Goal: Task Accomplishment & Management: Use online tool/utility

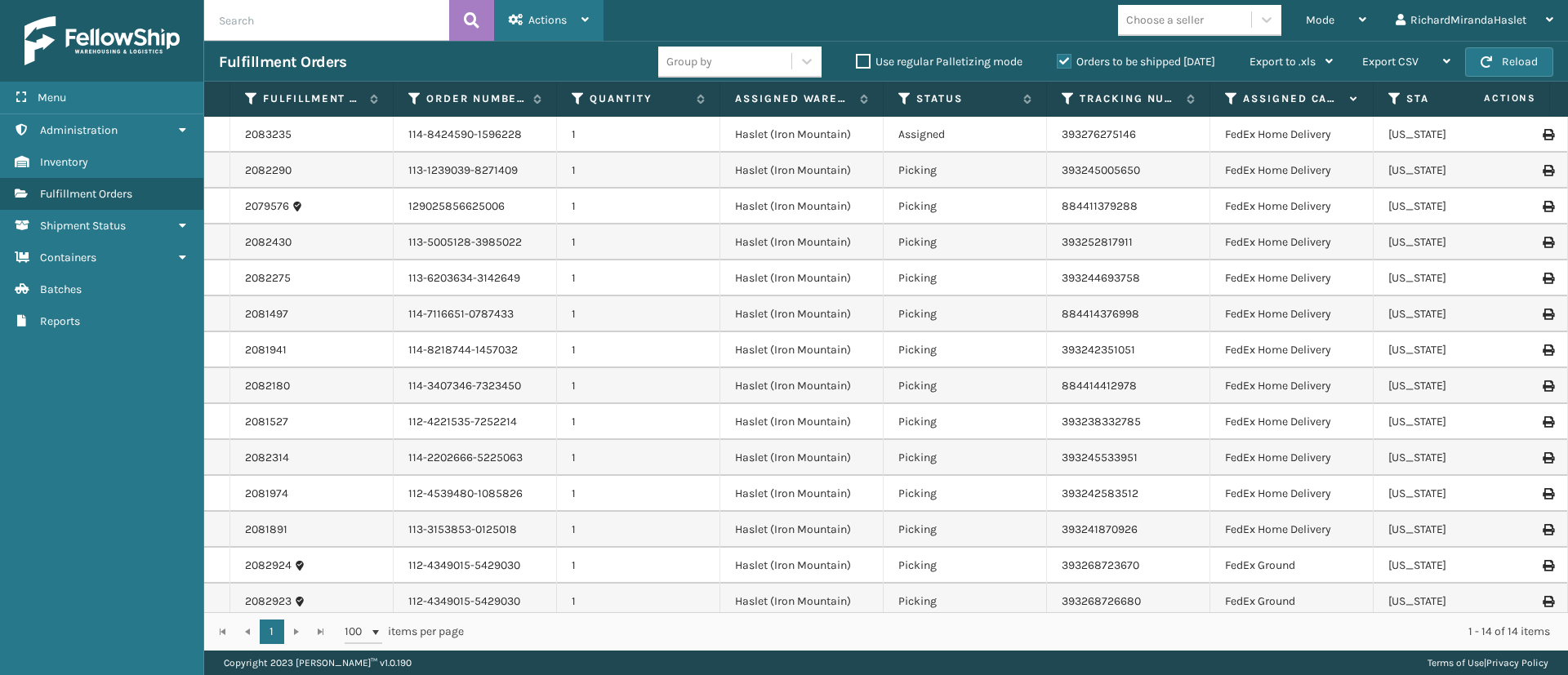
click at [585, 16] on icon at bounding box center [585, 19] width 8 height 11
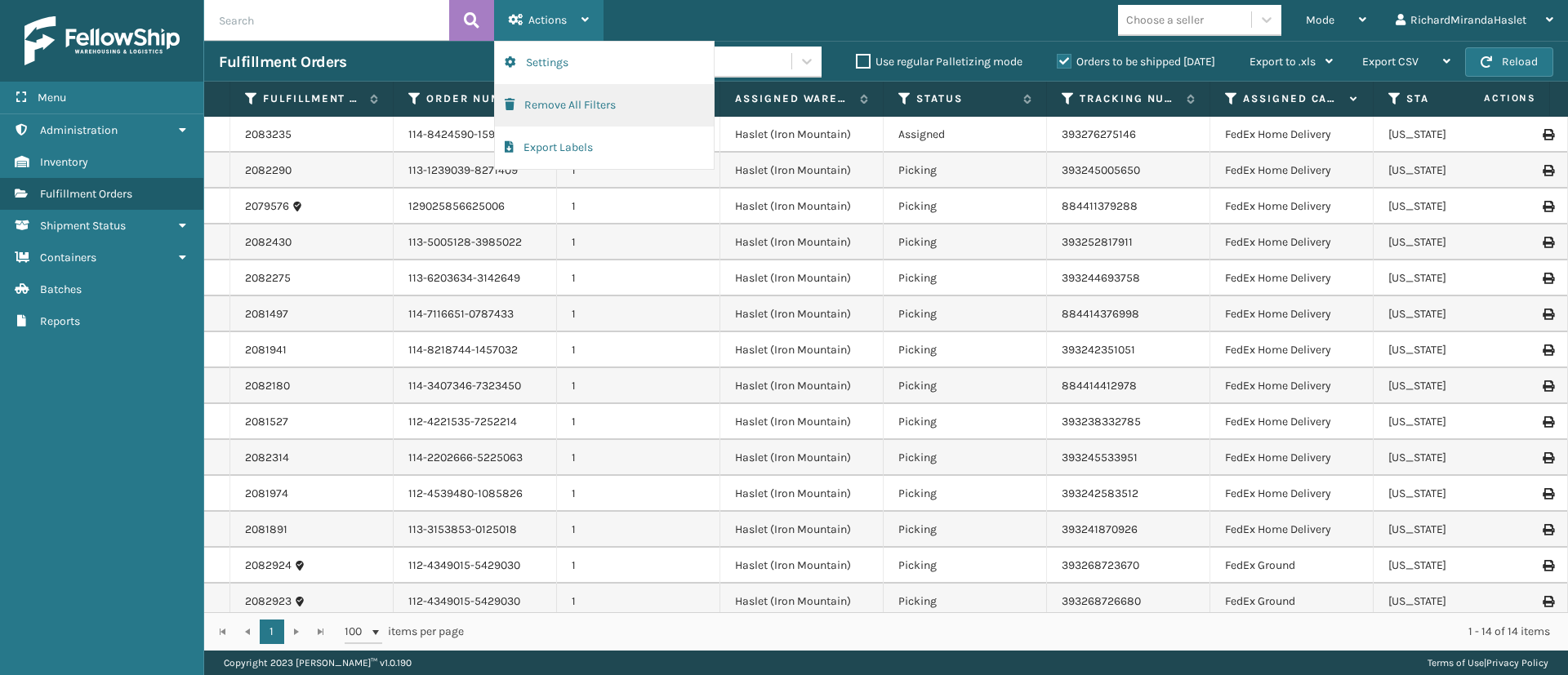
click at [568, 101] on button "Remove All Filters" at bounding box center [604, 106] width 219 height 43
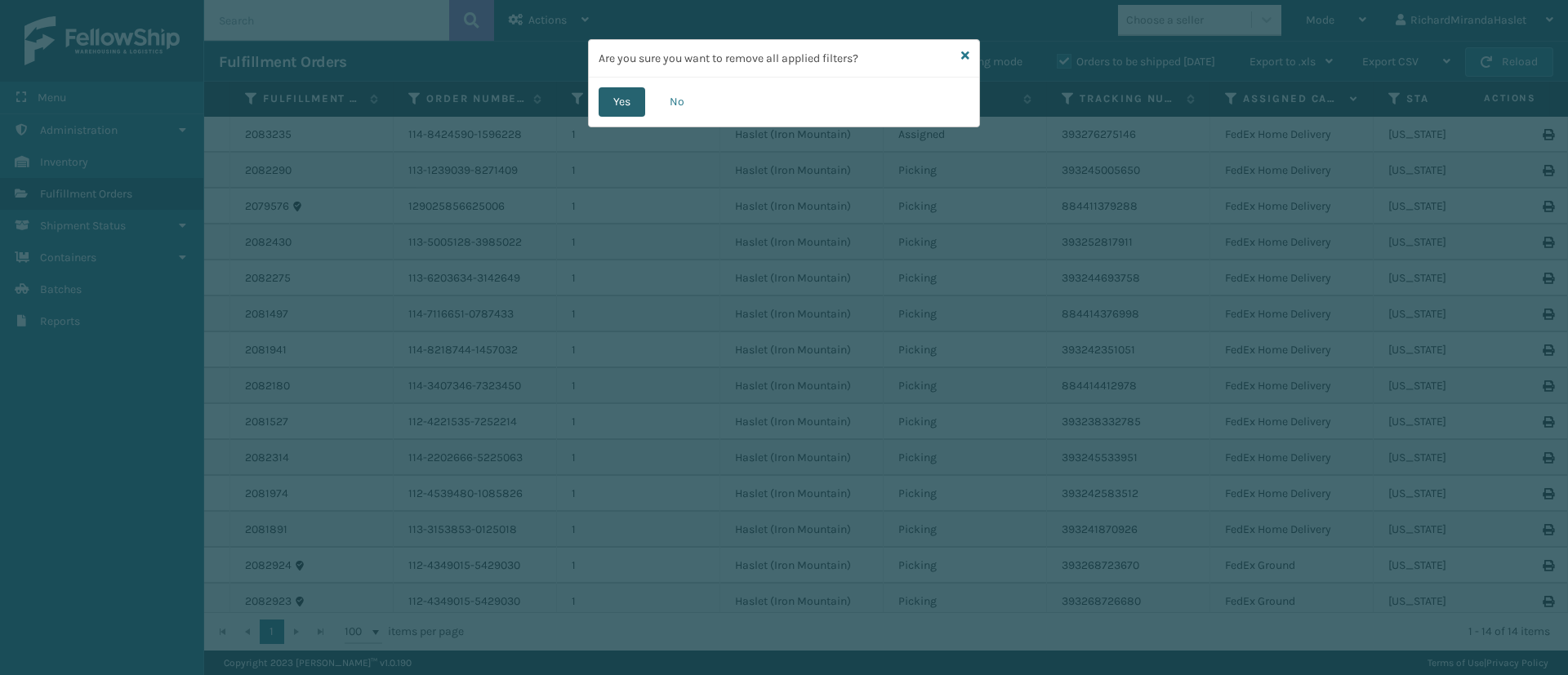
click at [626, 105] on button "Yes" at bounding box center [621, 102] width 47 height 29
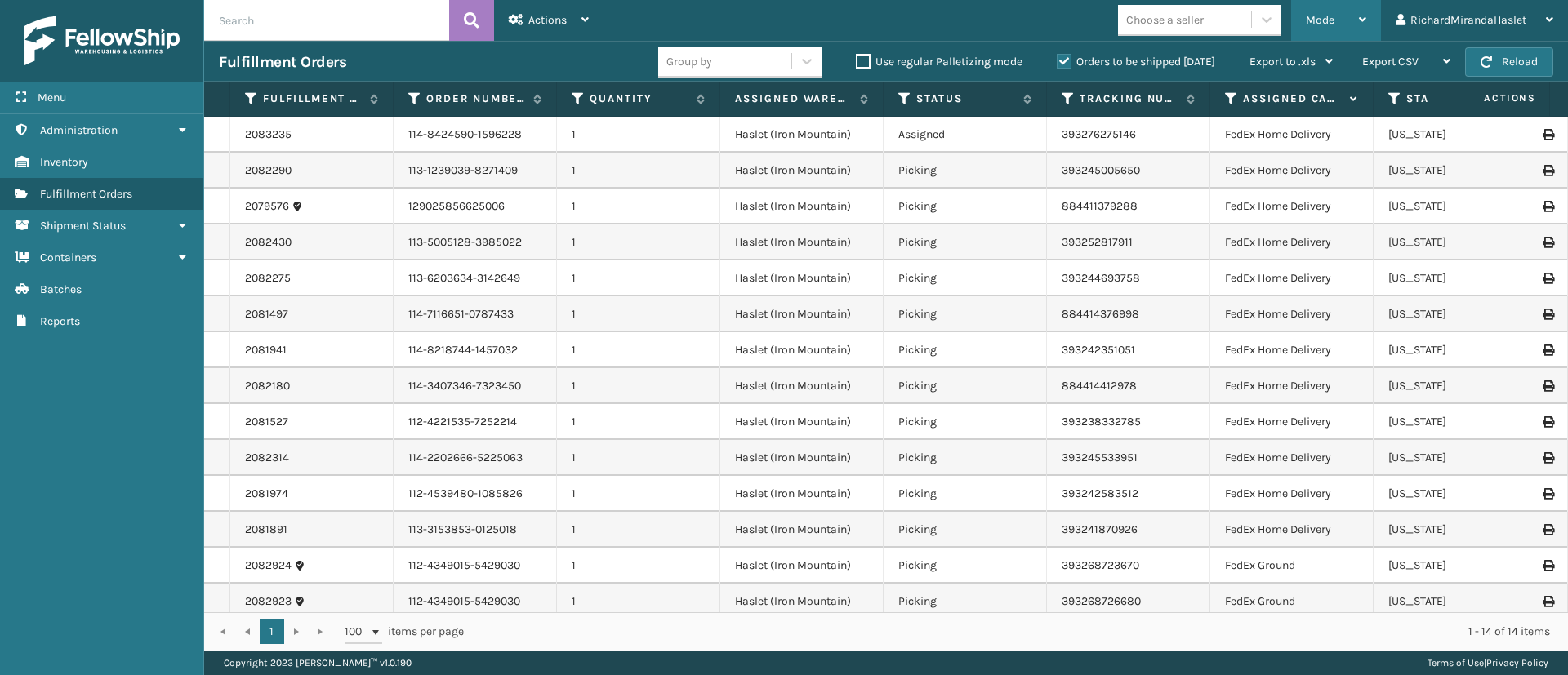
click at [1268, 10] on div "Mode Regular Mode Picking Mode Labeling Mode Exit Scan Mode" at bounding box center [1336, 20] width 90 height 41
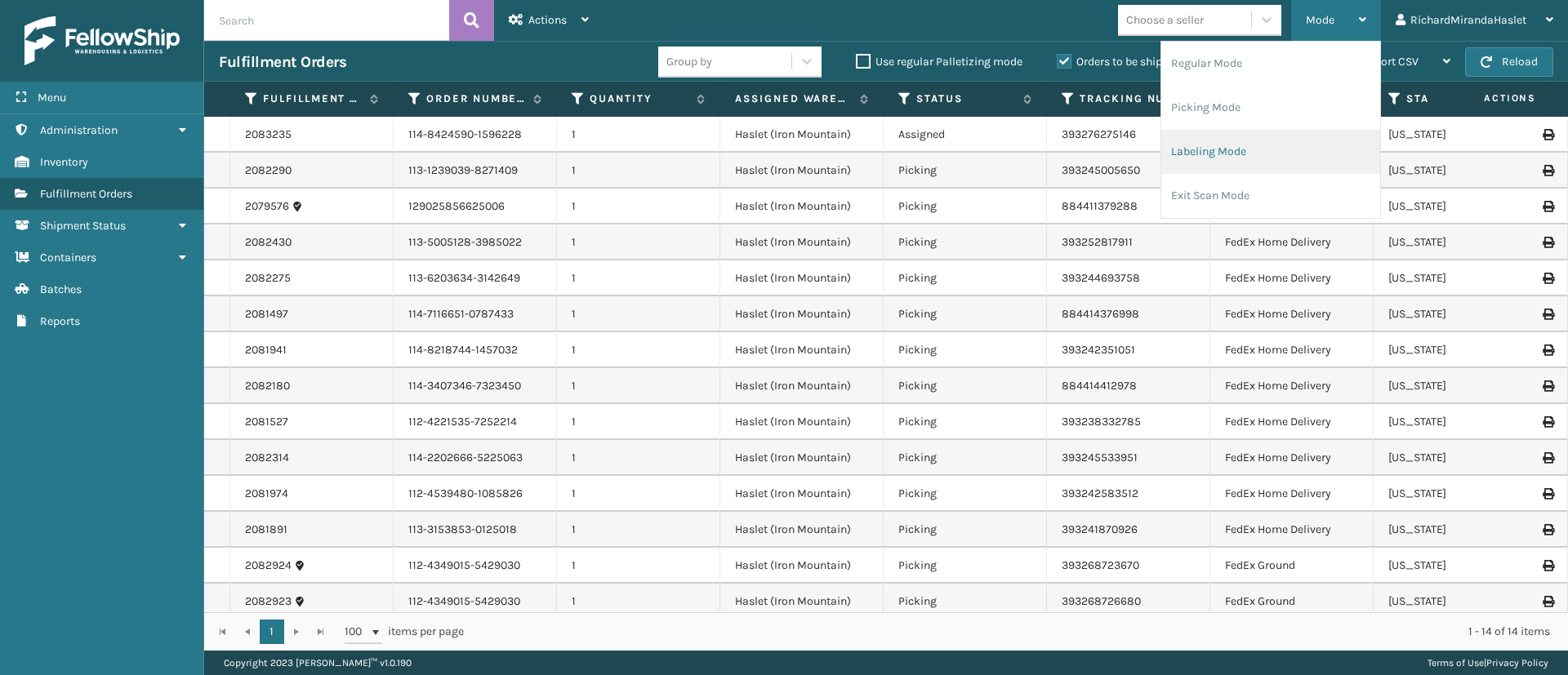
click at [1268, 148] on li "Labeling Mode" at bounding box center [1271, 152] width 219 height 44
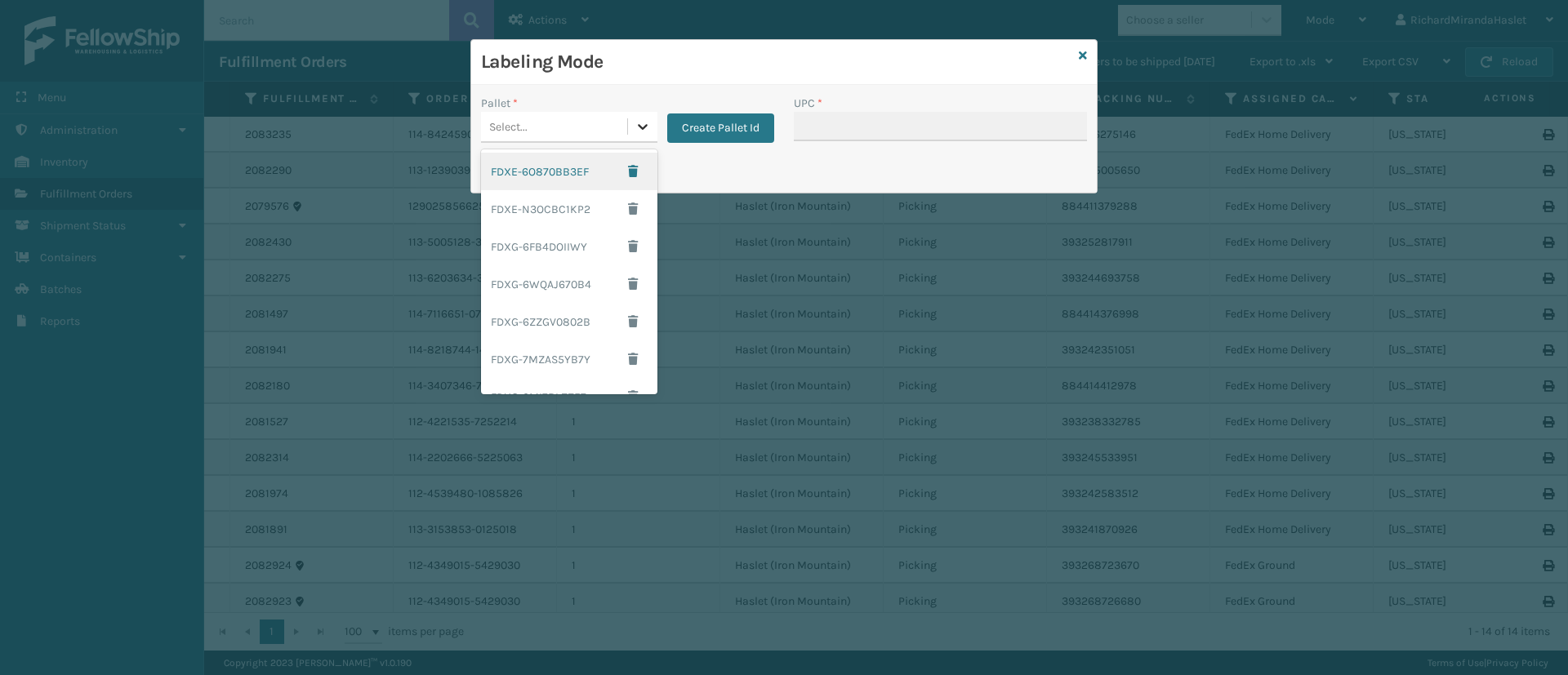
click at [644, 135] on div at bounding box center [643, 126] width 29 height 29
click at [589, 164] on div "FDXE-6O870BB3EF" at bounding box center [569, 172] width 177 height 38
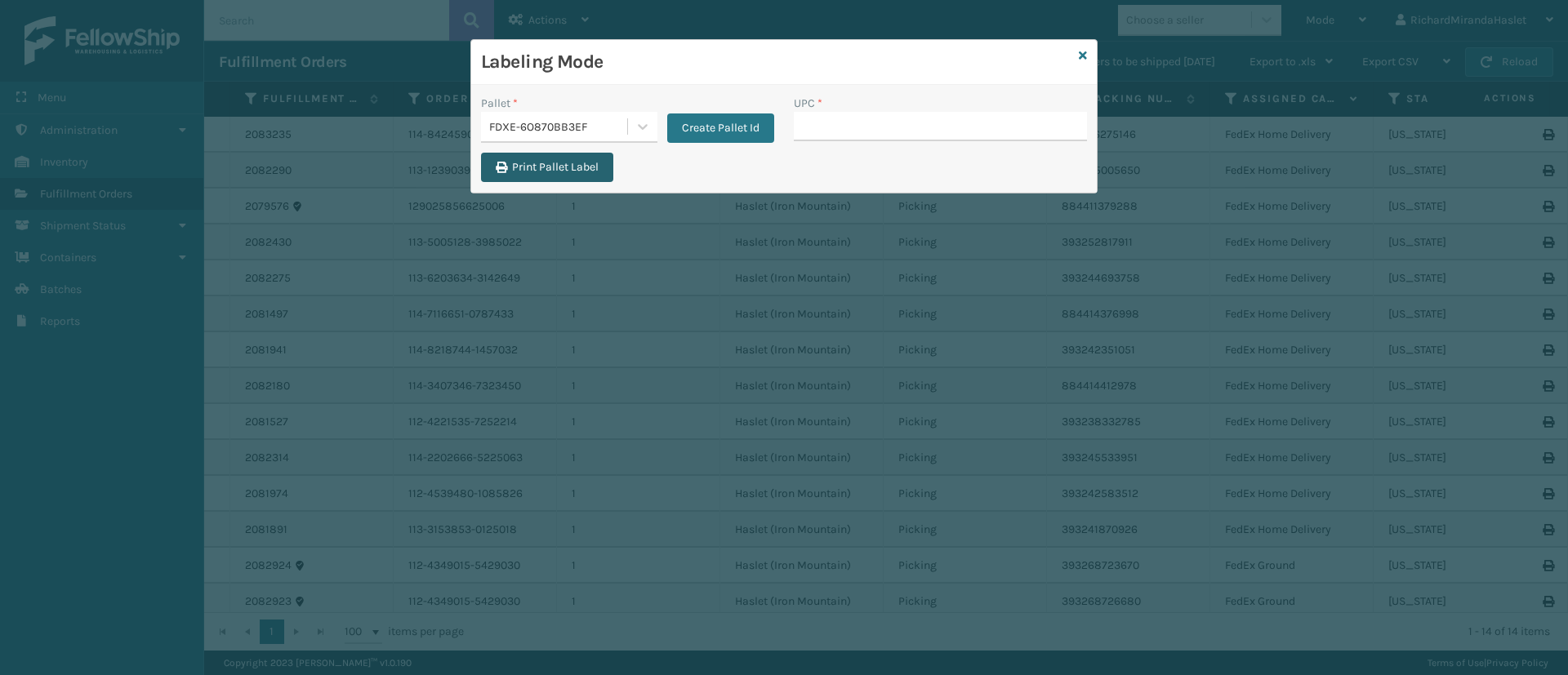
click at [545, 173] on button "Print Pallet Label" at bounding box center [547, 167] width 132 height 29
drag, startPoint x: 1420, startPoint y: 539, endPoint x: 956, endPoint y: 179, distance: 587.3
click at [956, 179] on div "Labeling Mode Pallet * FDXE-6O870BB3EF Create Pallet Id UPC * Print Pallet Label" at bounding box center [784, 337] width 1568 height 675
click at [1090, 54] on div "Labeling Mode" at bounding box center [784, 62] width 626 height 45
click at [1093, 46] on div "Labeling Mode" at bounding box center [784, 62] width 626 height 45
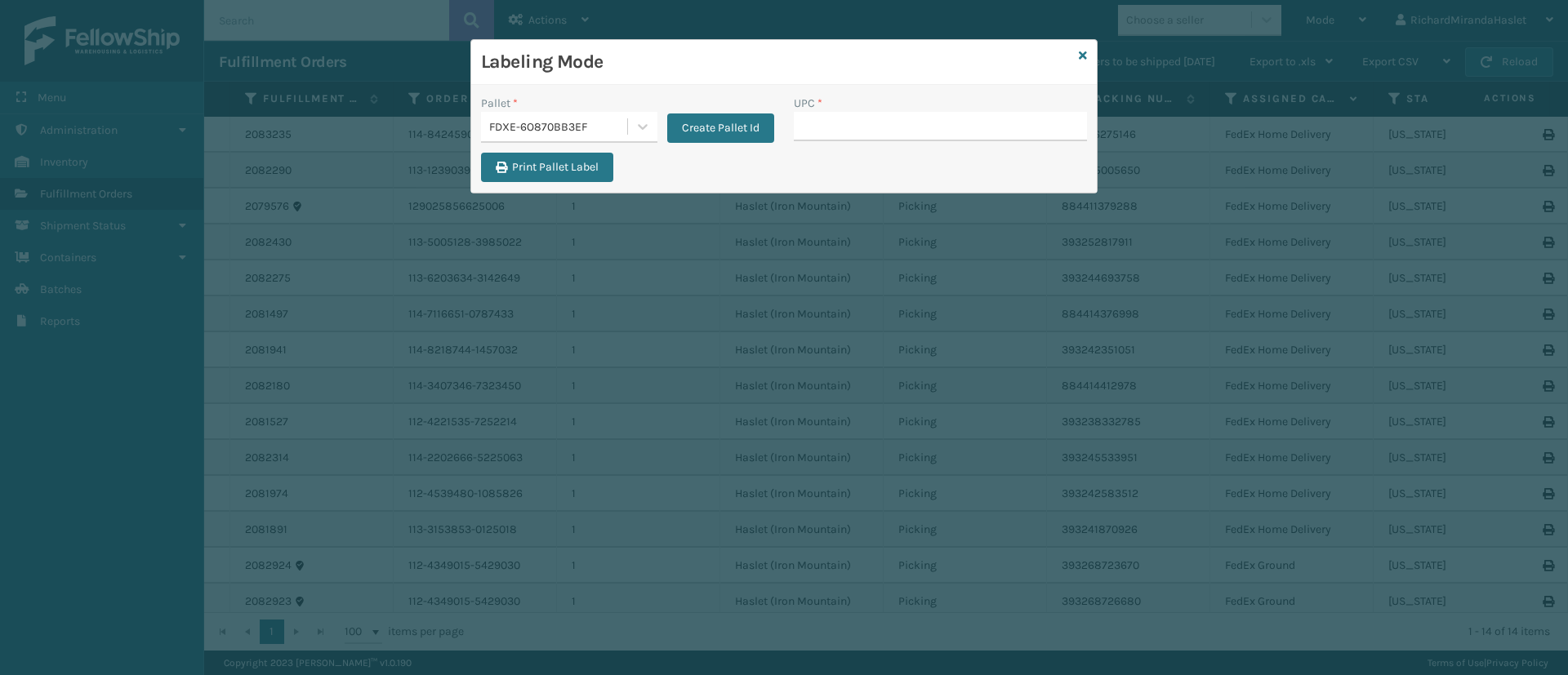
click at [1079, 55] on icon at bounding box center [1083, 55] width 9 height 11
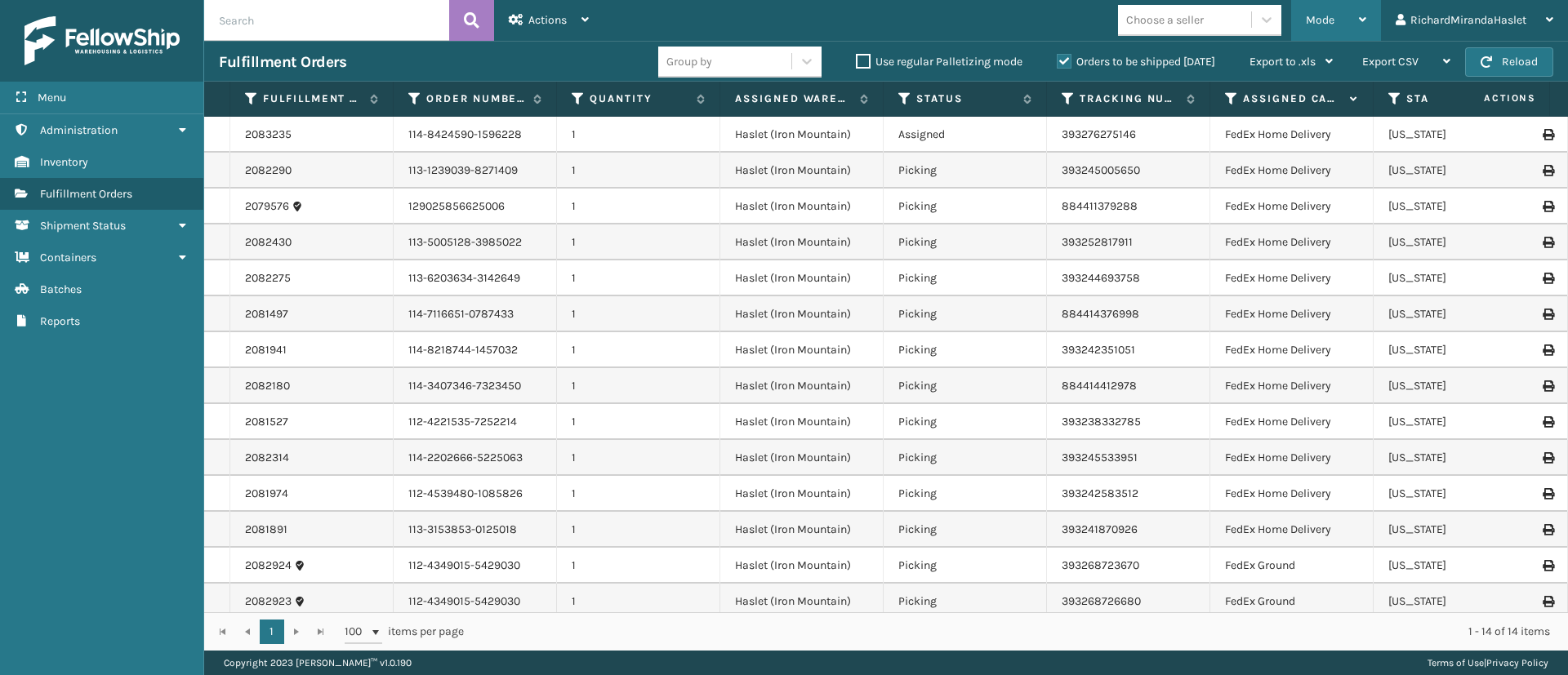
click at [1268, 14] on div "Mode" at bounding box center [1336, 20] width 61 height 41
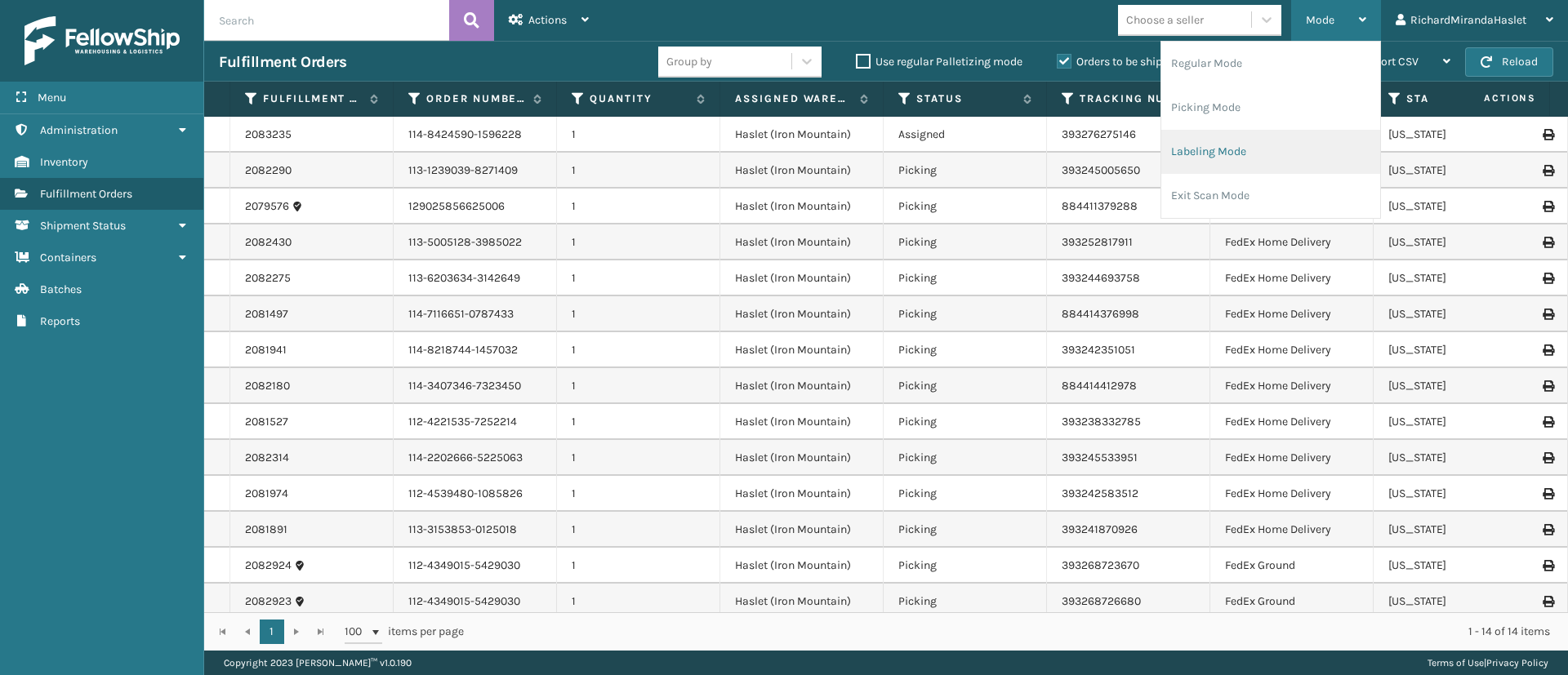
click at [1239, 145] on li "Labeling Mode" at bounding box center [1271, 152] width 219 height 44
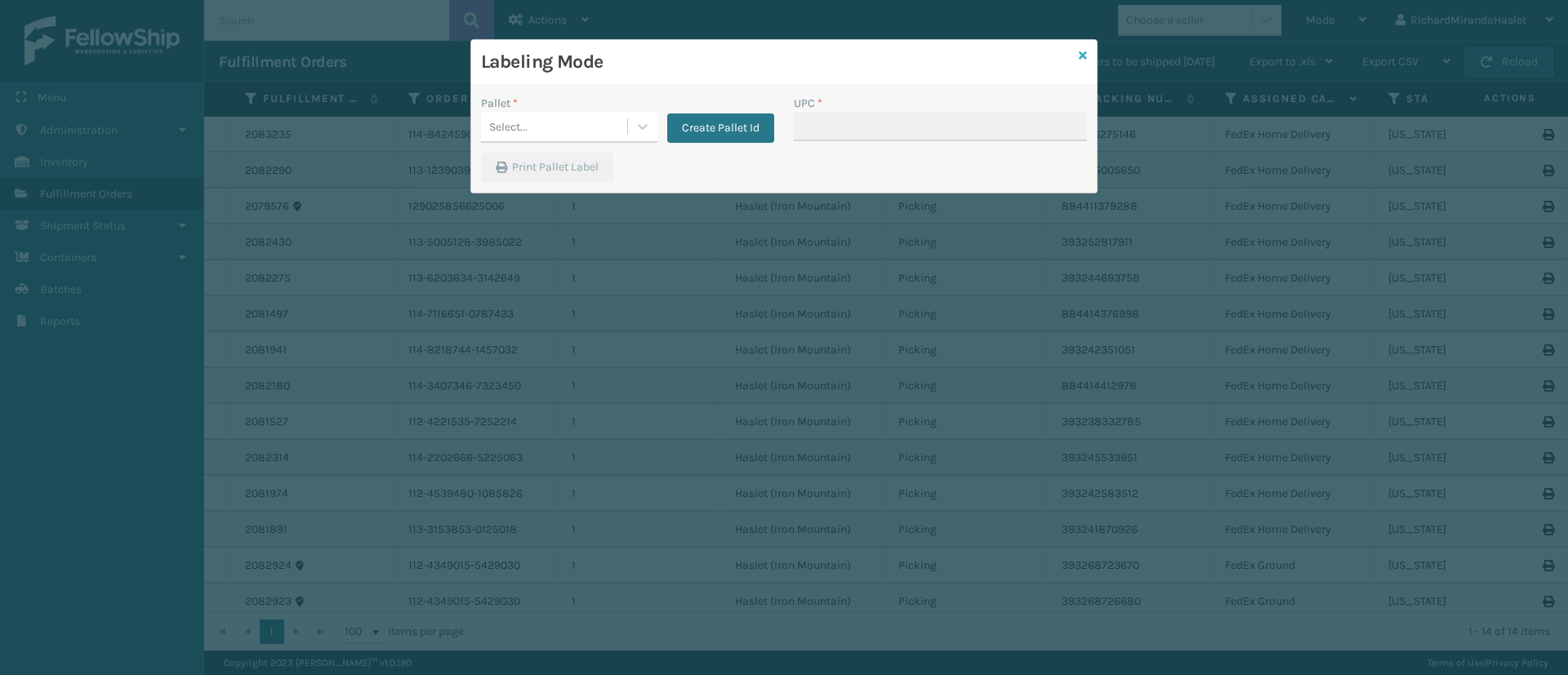
click at [1080, 55] on icon at bounding box center [1083, 55] width 9 height 11
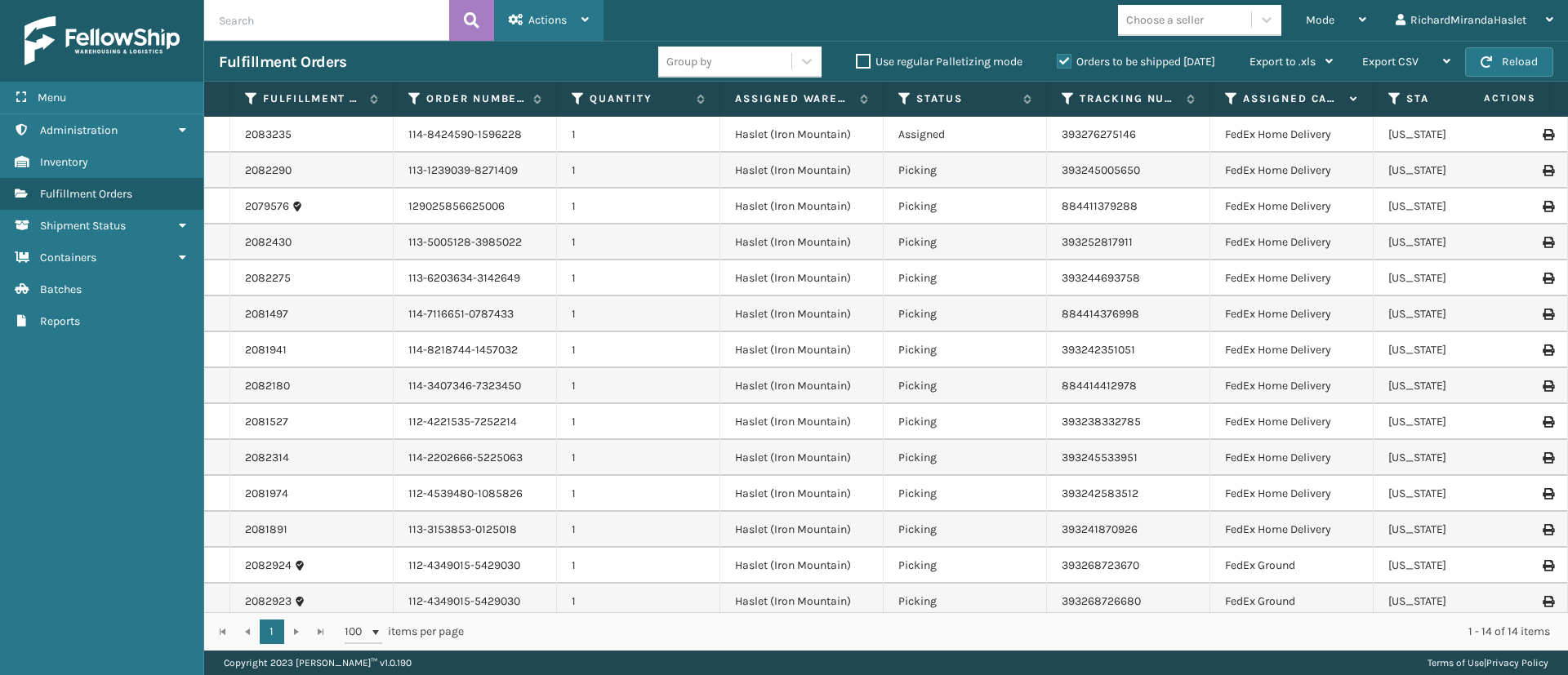
click at [581, 27] on div "Actions" at bounding box center [549, 20] width 80 height 41
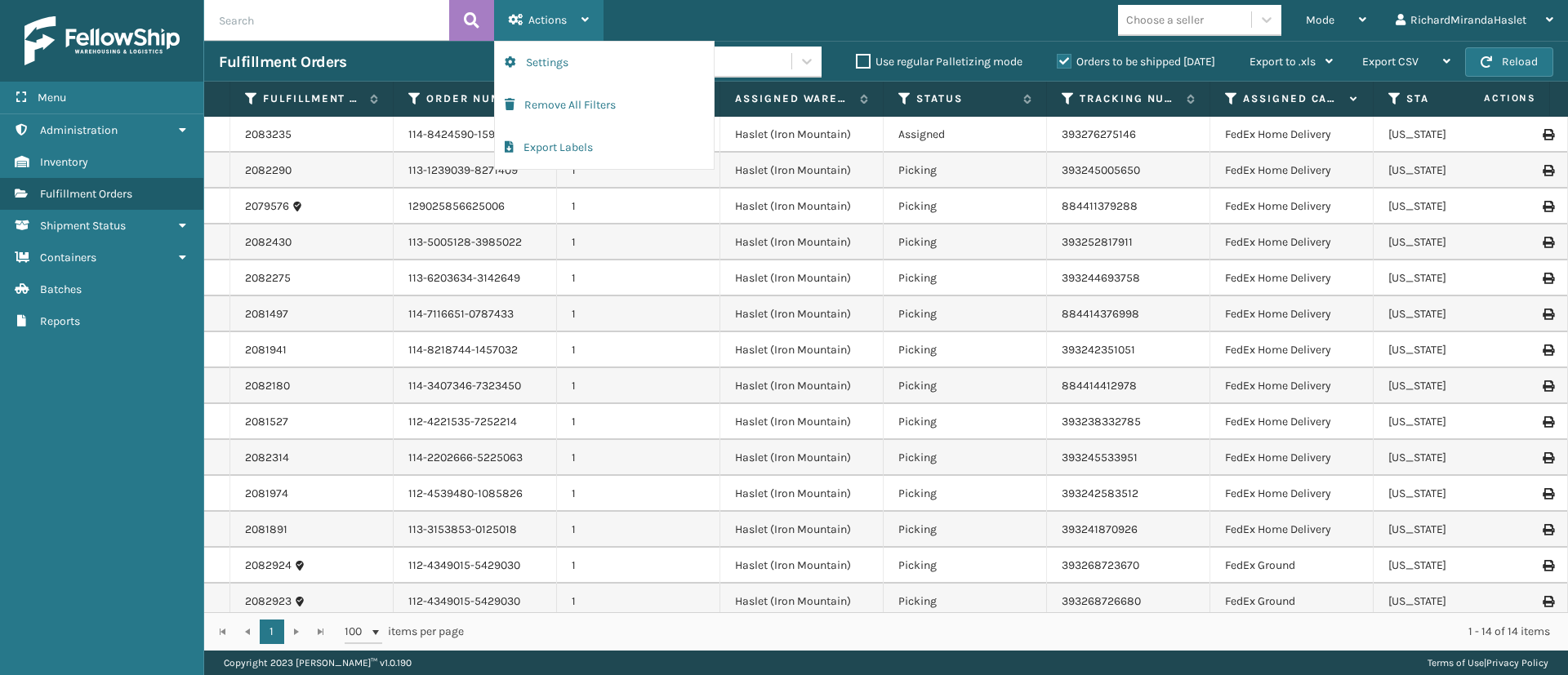
click at [579, 20] on div "Actions" at bounding box center [549, 20] width 80 height 41
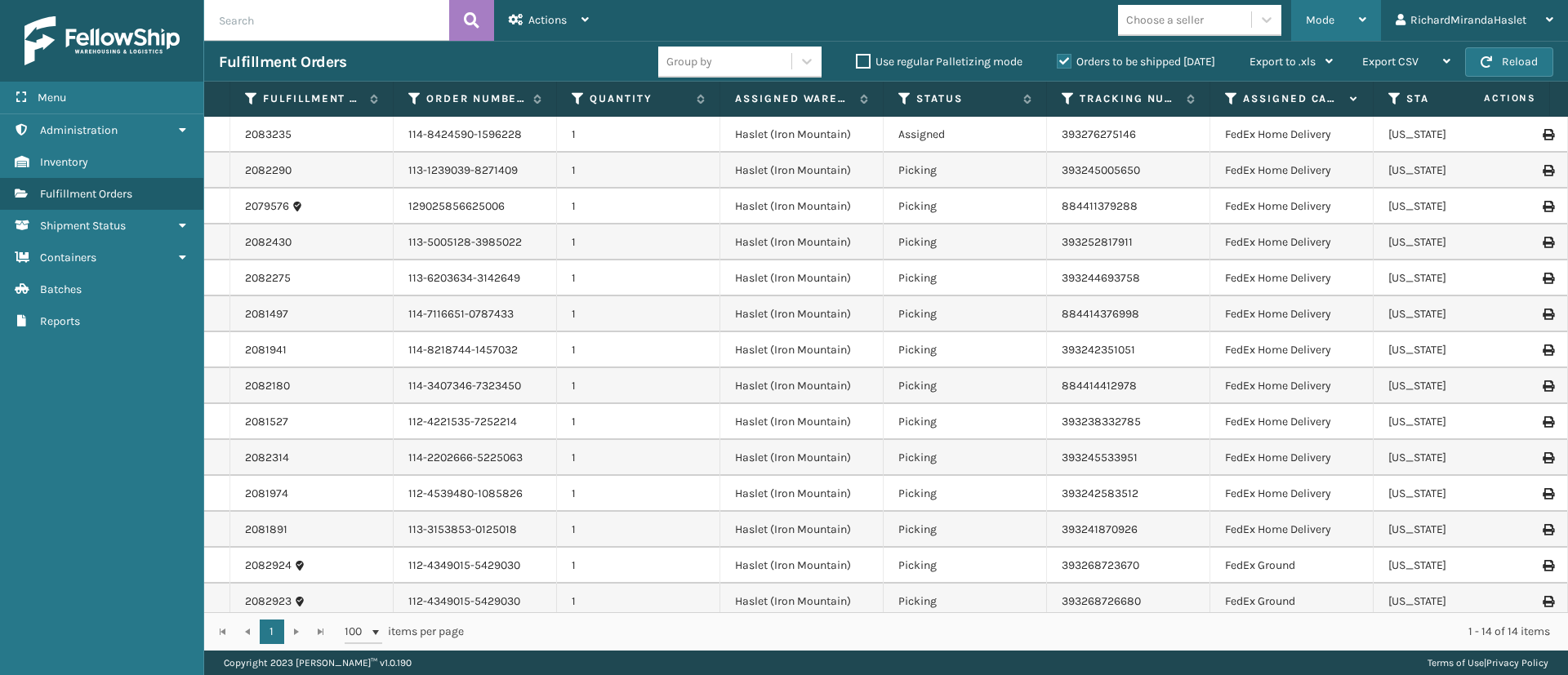
click at [1268, 20] on icon at bounding box center [1362, 19] width 8 height 11
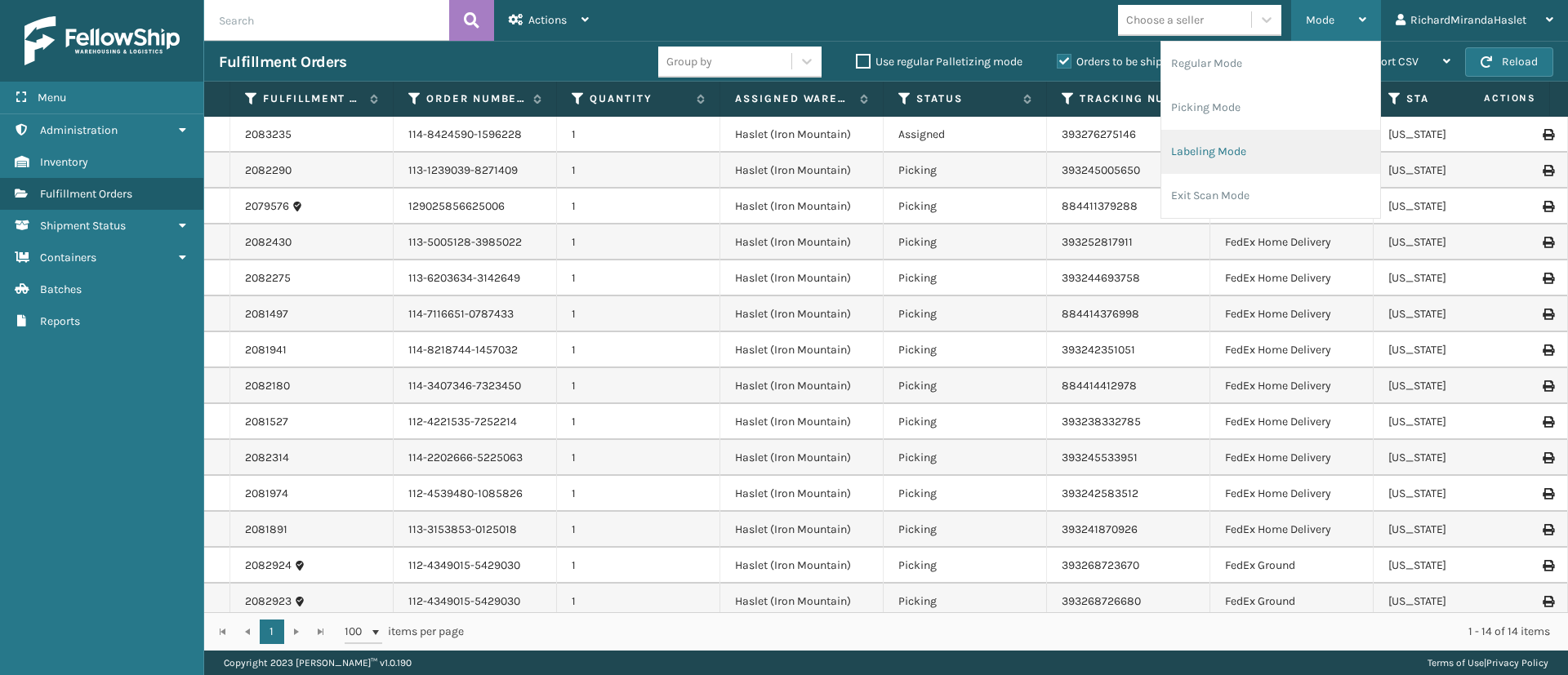
click at [1250, 137] on li "Labeling Mode" at bounding box center [1271, 152] width 219 height 44
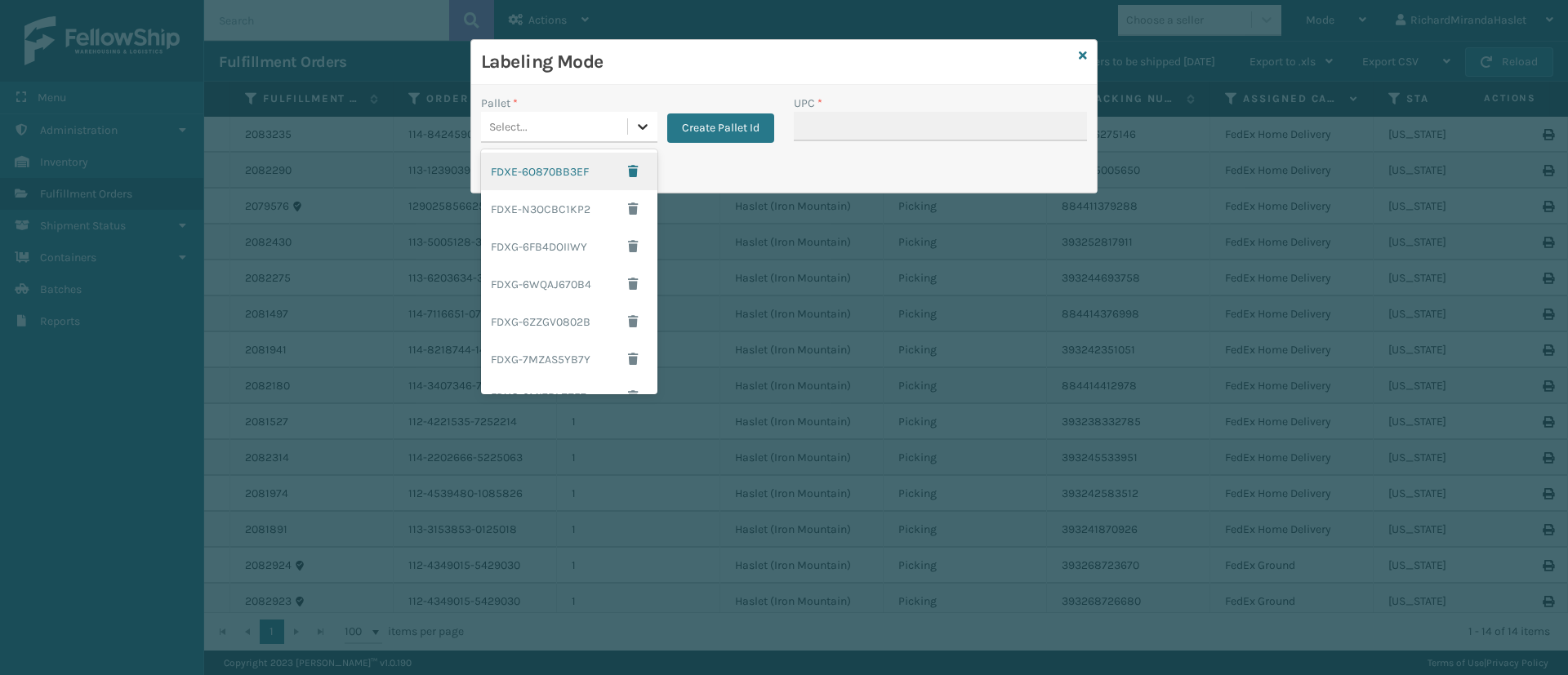
click at [643, 128] on icon at bounding box center [642, 126] width 9 height 6
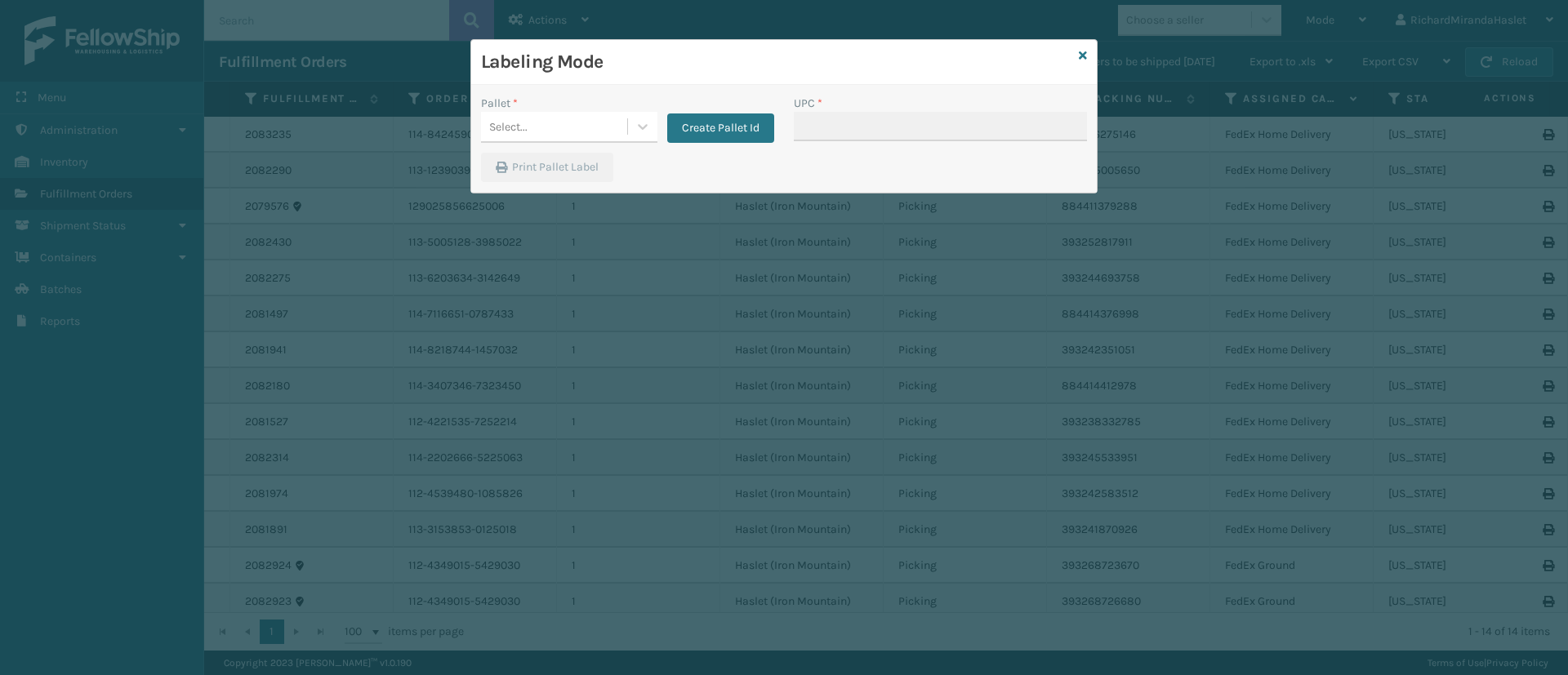
click at [714, 158] on div "Print Pallet Label" at bounding box center [784, 172] width 626 height 39
click at [1080, 54] on icon at bounding box center [1083, 55] width 9 height 11
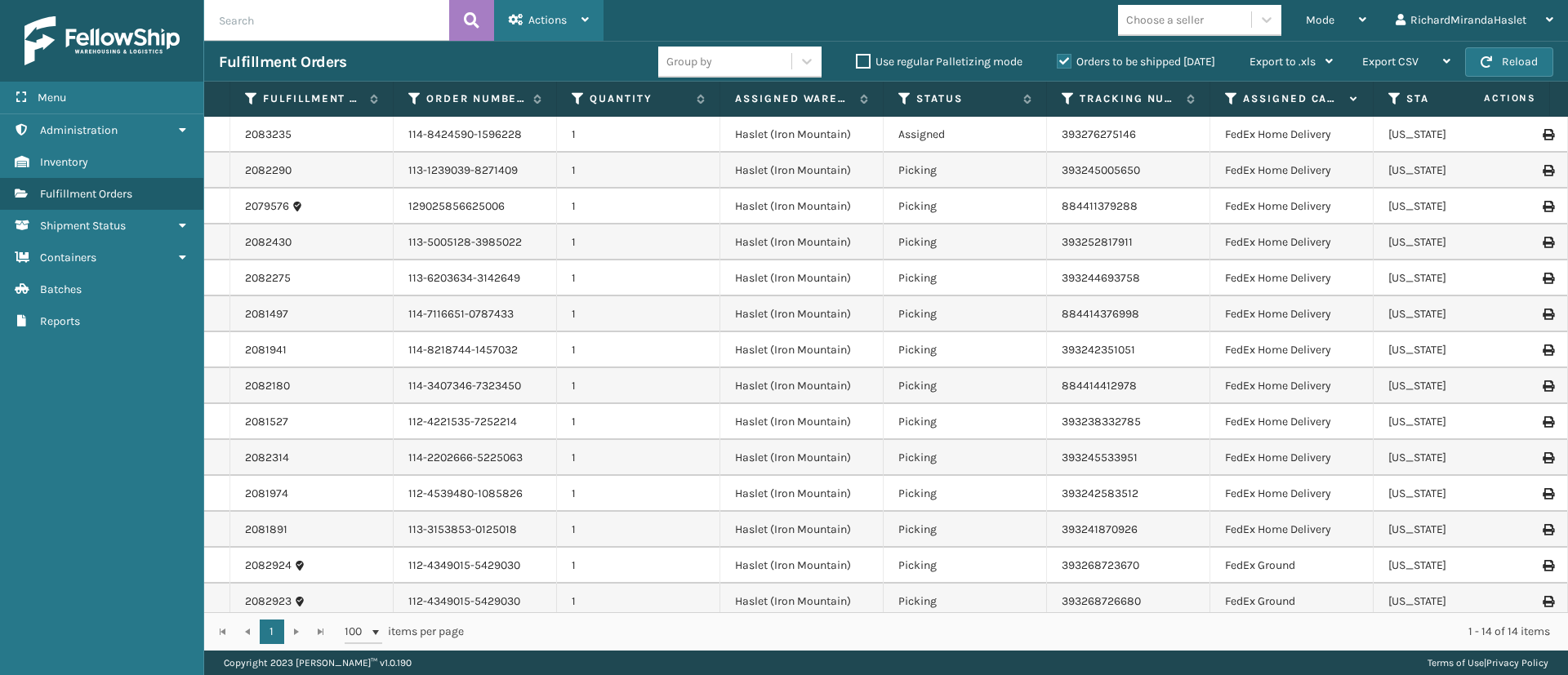
click at [597, 9] on div "Actions Settings Remove All Filters Export Labels" at bounding box center [549, 20] width 109 height 41
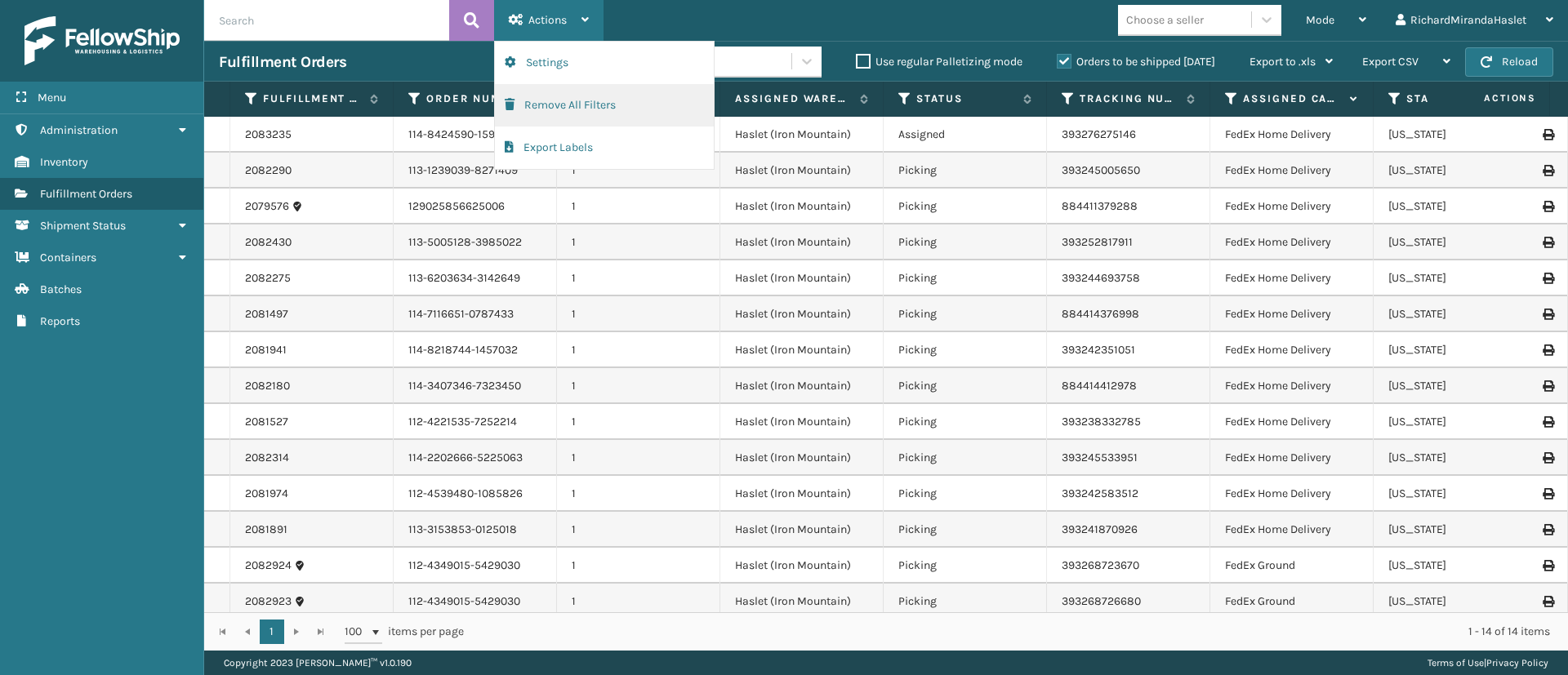
click at [570, 100] on button "Remove All Filters" at bounding box center [604, 106] width 219 height 43
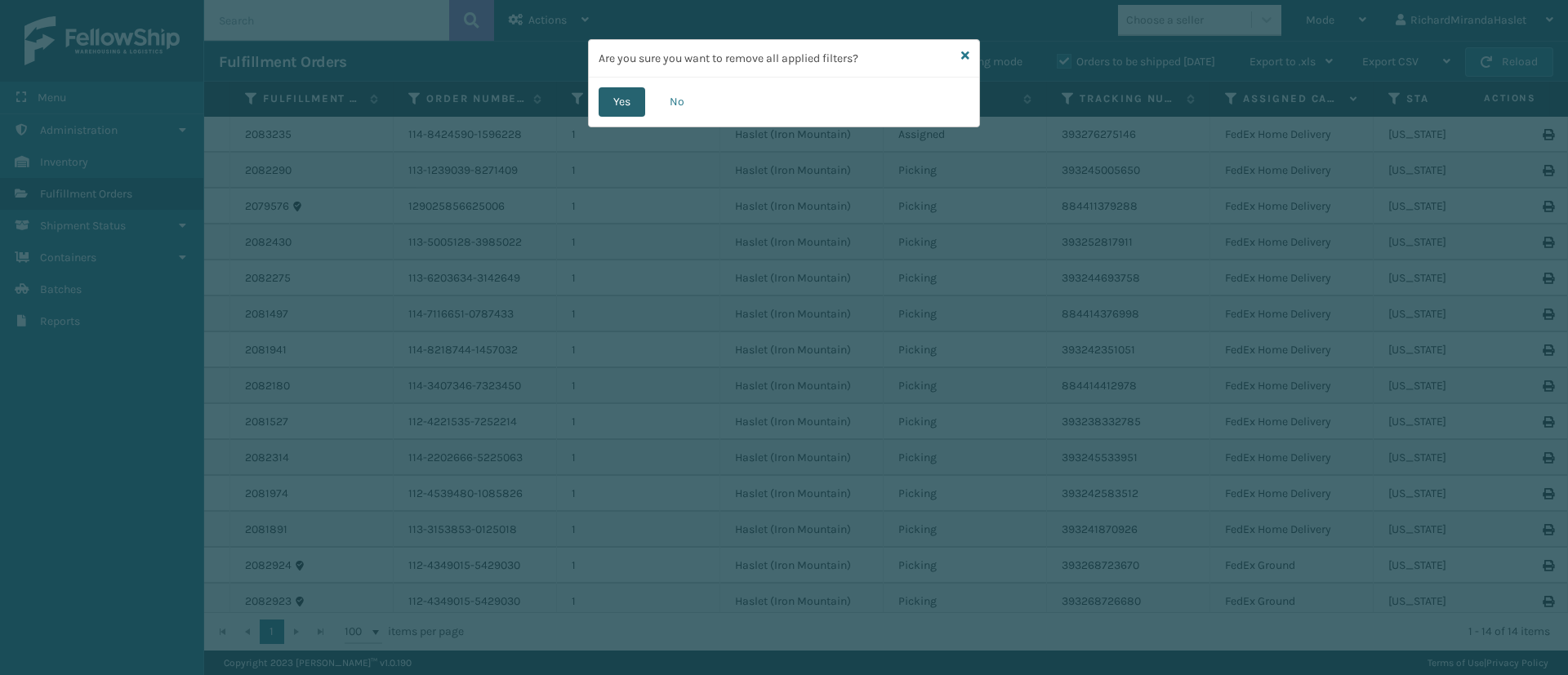
click at [609, 98] on button "Yes" at bounding box center [621, 102] width 47 height 29
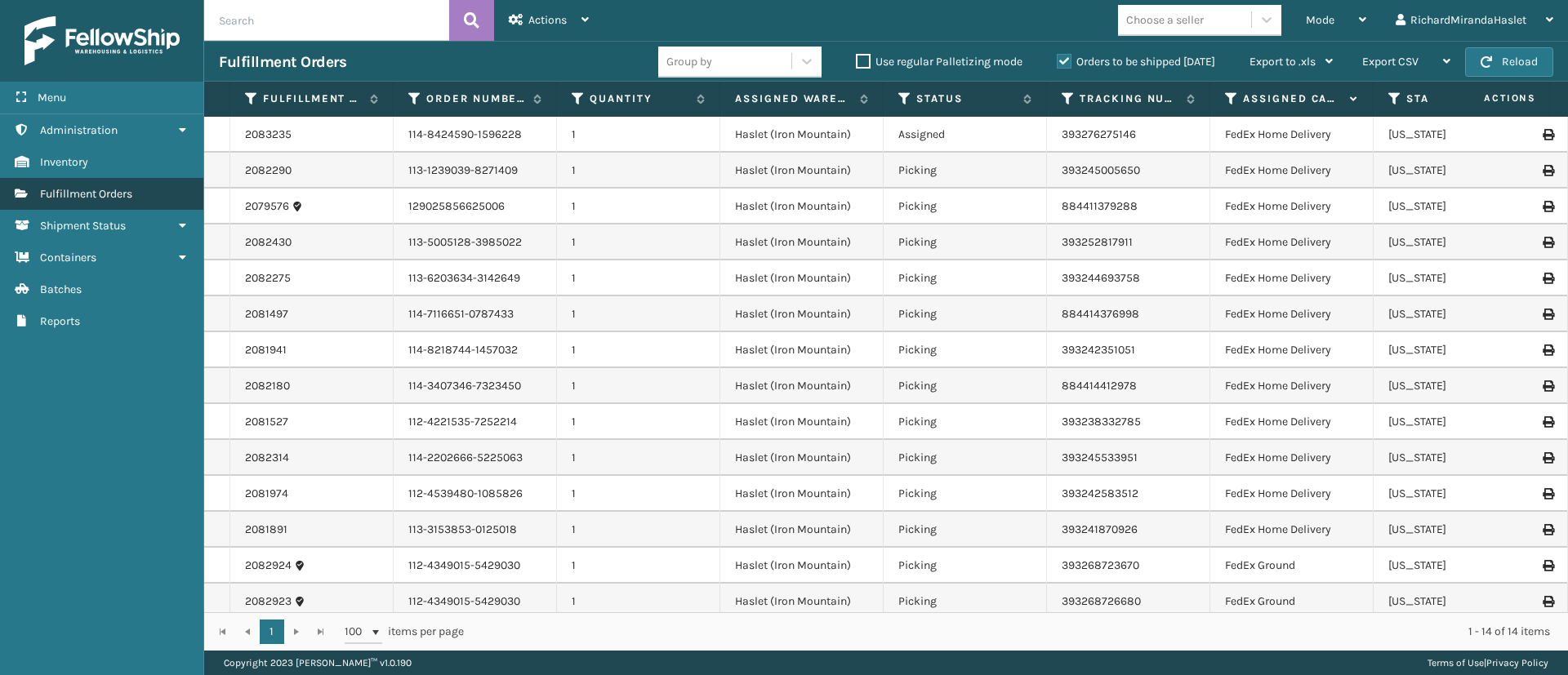
click at [178, 196] on link "Fulfillment Orders" at bounding box center [102, 194] width 203 height 32
